Goal: Task Accomplishment & Management: Use online tool/utility

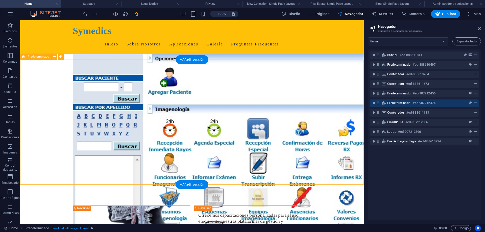
scroll to position [1061, 0]
click at [397, 100] on div "Predeterminado #ed-907212474" at bounding box center [420, 103] width 66 height 6
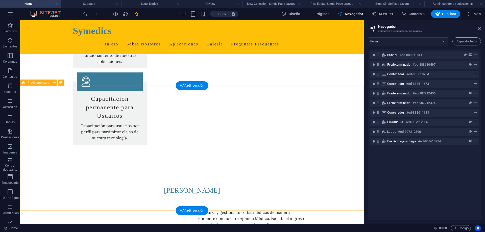
scroll to position [932, 0]
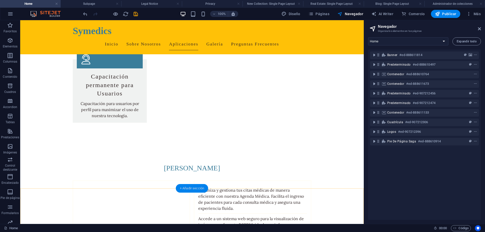
click at [195, 190] on div "+ Añadir sección" at bounding box center [192, 188] width 32 height 9
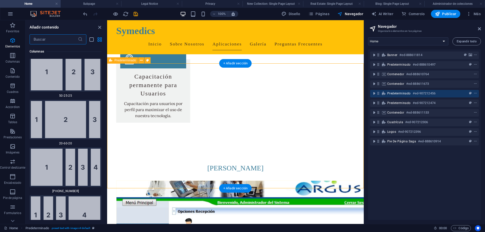
scroll to position [925, 0]
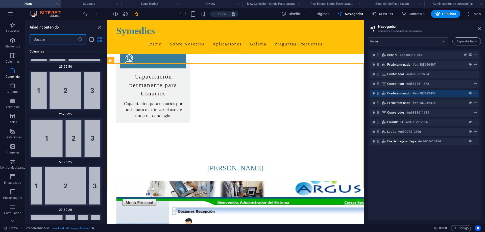
click at [107, 106] on div "Arrastra aquí para reemplazar el contenido existente. Si quieres crear un eleme…" at bounding box center [235, 122] width 257 height 204
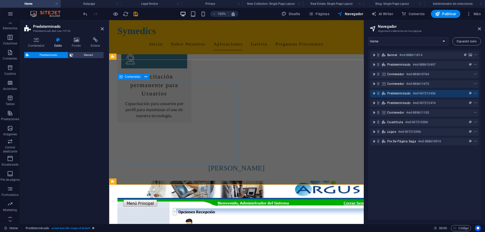
scroll to position [936, 0]
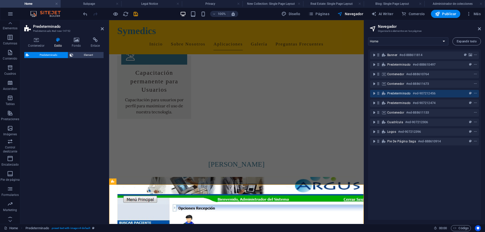
select select "rem"
select select "px"
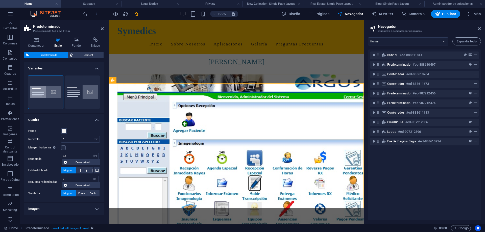
scroll to position [1039, 0]
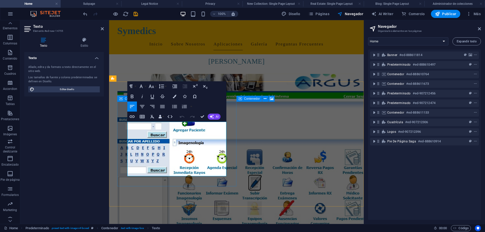
drag, startPoint x: 128, startPoint y: 124, endPoint x: 192, endPoint y: 180, distance: 85.2
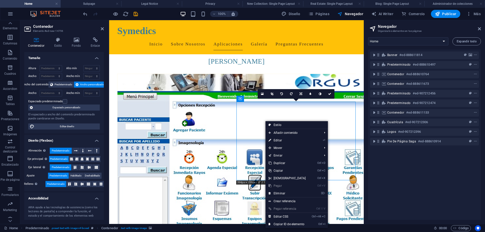
scroll to position [18, 0]
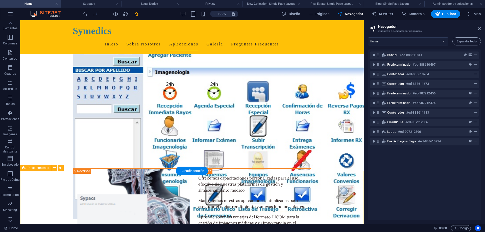
scroll to position [1064, 0]
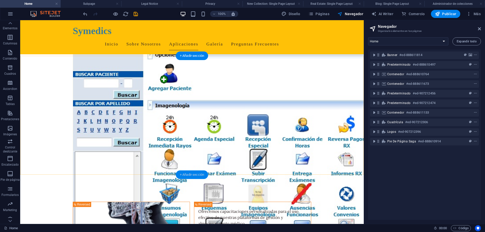
click at [196, 177] on div "+ Añadir sección" at bounding box center [192, 174] width 32 height 9
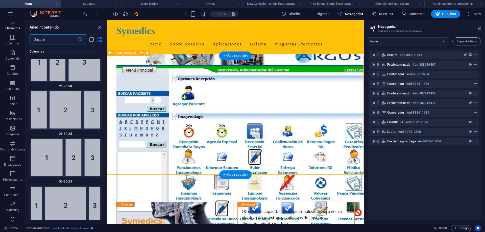
scroll to position [927, 0]
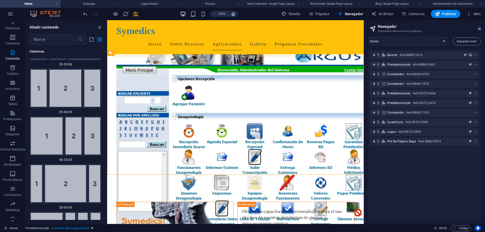
click at [107, 104] on div "Arrastra aquí para reemplazar el contenido existente. Si quieres crear un eleme…" at bounding box center [235, 122] width 257 height 204
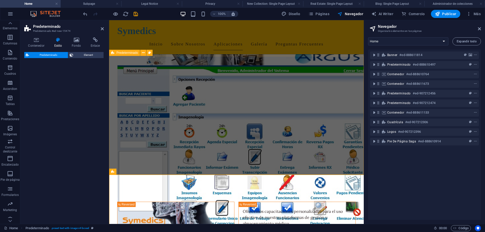
scroll to position [18, 0]
select select "rem"
select select "px"
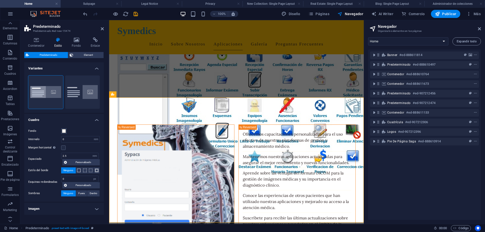
scroll to position [1167, 0]
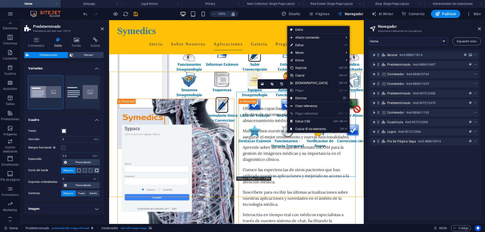
scroll to position [18, 0]
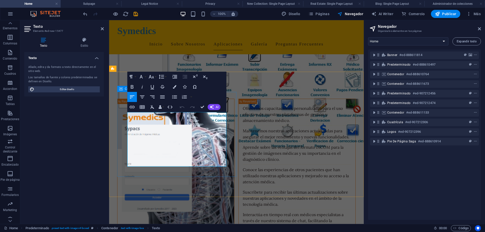
drag, startPoint x: 184, startPoint y: 163, endPoint x: 125, endPoint y: 114, distance: 76.8
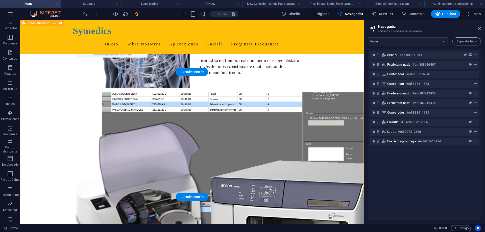
scroll to position [1296, 0]
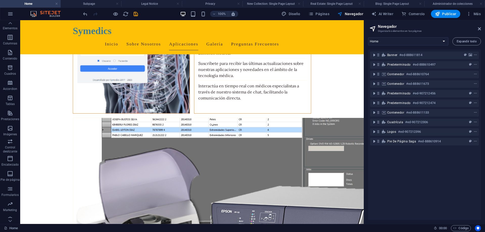
click at [373, 28] on icon at bounding box center [373, 28] width 8 height 7
click at [472, 13] on span "Más" at bounding box center [473, 13] width 14 height 5
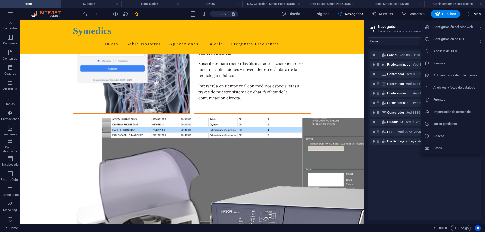
click at [416, 173] on div at bounding box center [242, 116] width 485 height 232
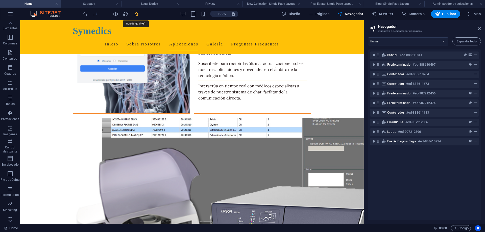
click at [135, 15] on icon "save" at bounding box center [136, 14] width 6 height 6
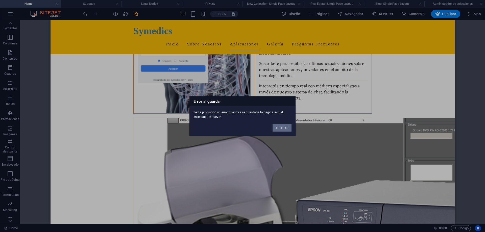
click at [277, 128] on button "ACEPTAR" at bounding box center [281, 128] width 19 height 8
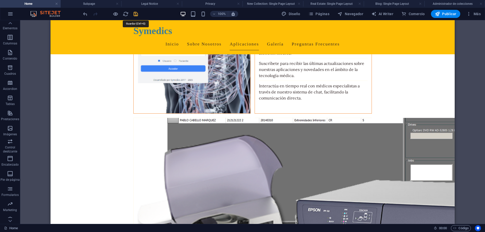
drag, startPoint x: 137, startPoint y: 15, endPoint x: 93, endPoint y: 1, distance: 45.8
click at [137, 15] on icon "save" at bounding box center [136, 14] width 6 height 6
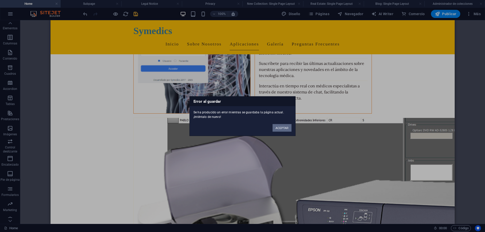
click at [281, 130] on button "ACEPTAR" at bounding box center [281, 128] width 19 height 8
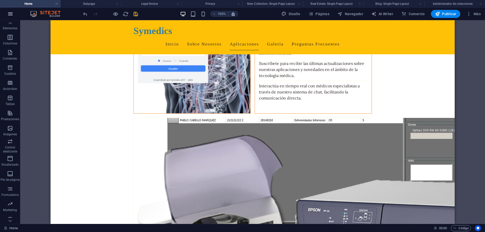
click at [13, 16] on icon "button" at bounding box center [10, 14] width 6 height 6
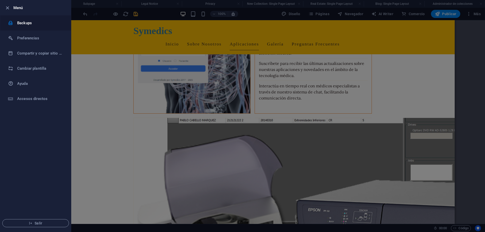
click at [24, 25] on h6 "Backups" at bounding box center [40, 23] width 47 height 6
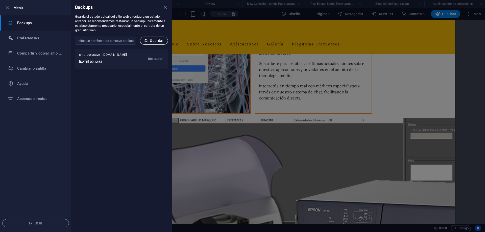
click at [148, 41] on span "Guardar" at bounding box center [153, 41] width 19 height 4
click at [149, 40] on span "Guardar" at bounding box center [153, 41] width 19 height 4
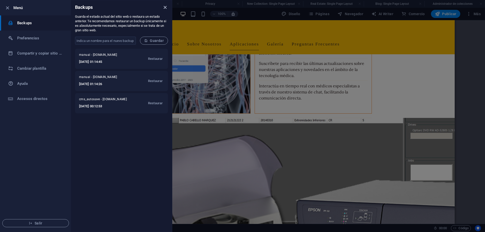
click at [164, 8] on icon "close" at bounding box center [165, 8] width 6 height 6
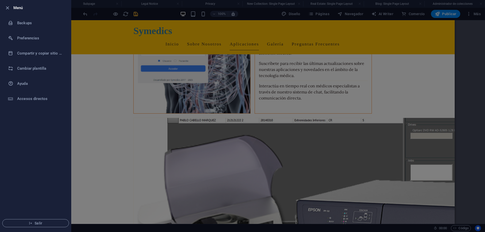
click at [402, 91] on div at bounding box center [242, 116] width 485 height 232
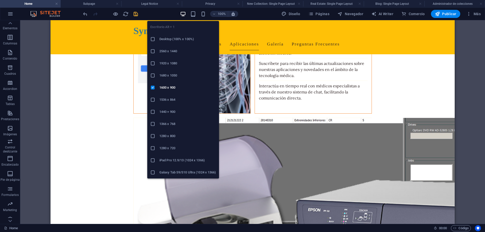
click at [186, 15] on icon "button" at bounding box center [183, 14] width 6 height 6
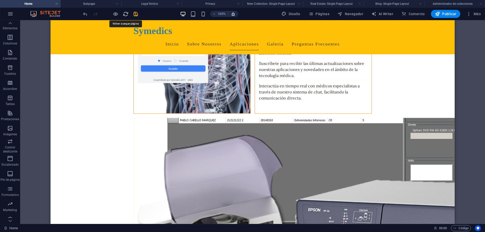
click at [123, 13] on icon "reload" at bounding box center [126, 14] width 6 height 6
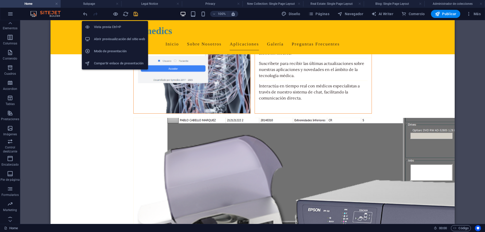
click at [114, 39] on h6 "Abrir previsualización del sitio web" at bounding box center [119, 39] width 51 height 6
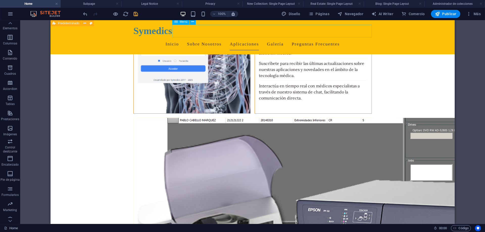
click at [266, 38] on nav "Inicio Sobre Nosotros Aplicaciones Galería Preguntas Frecuentes" at bounding box center [252, 44] width 238 height 13
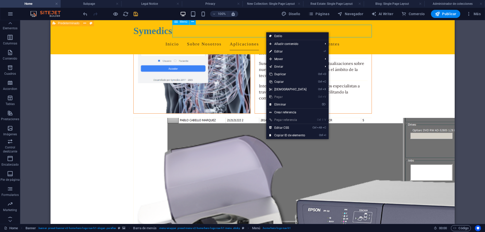
click at [260, 38] on nav "Inicio Sobre Nosotros Aplicaciones Galería Preguntas Frecuentes" at bounding box center [252, 44] width 238 height 13
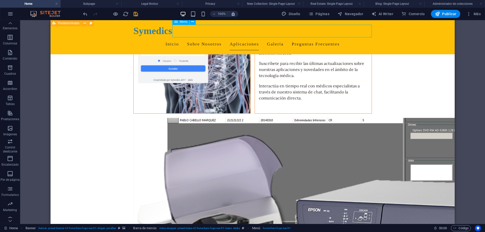
click at [260, 38] on nav "Inicio Sobre Nosotros Aplicaciones Galería Preguntas Frecuentes" at bounding box center [252, 44] width 238 height 13
select select
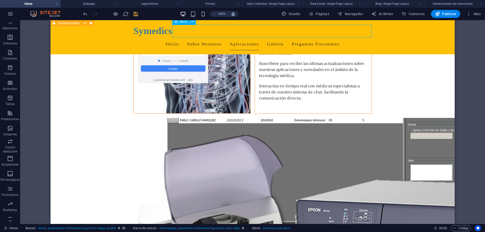
select select
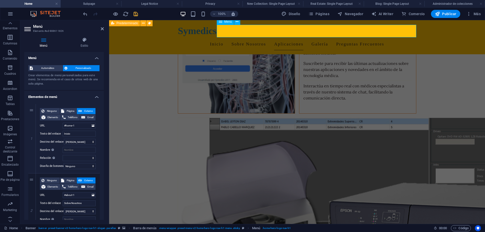
click at [300, 38] on nav "Inicio Sobre Nosotros Aplicaciones Galería Preguntas Frecuentes" at bounding box center [297, 44] width 238 height 13
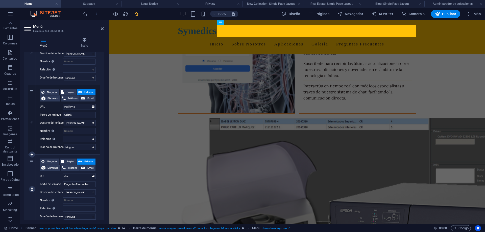
scroll to position [249, 0]
